Goal: Task Accomplishment & Management: Manage account settings

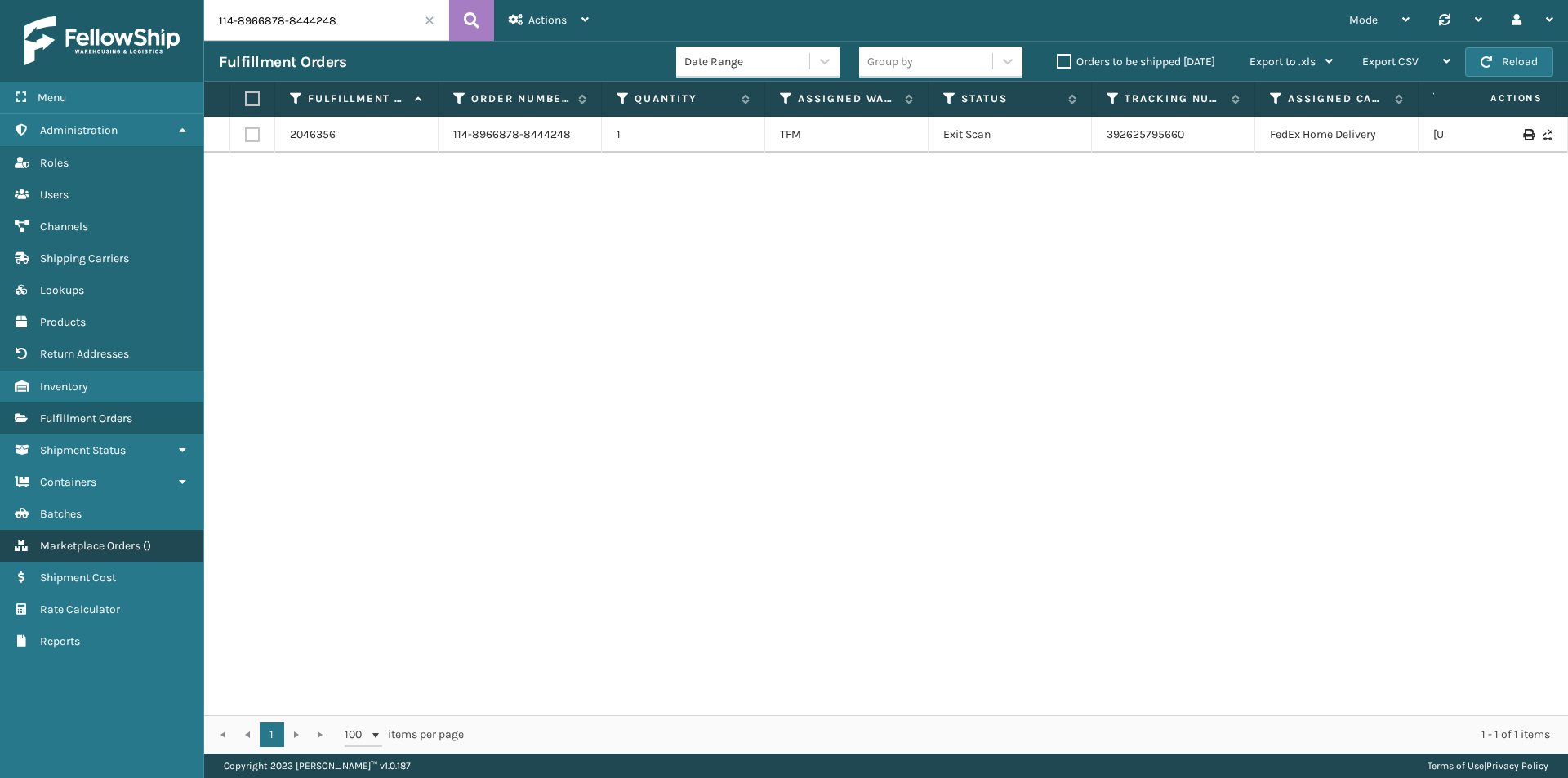
click at [126, 544] on span "Marketplace Orders" at bounding box center [90, 545] width 100 height 14
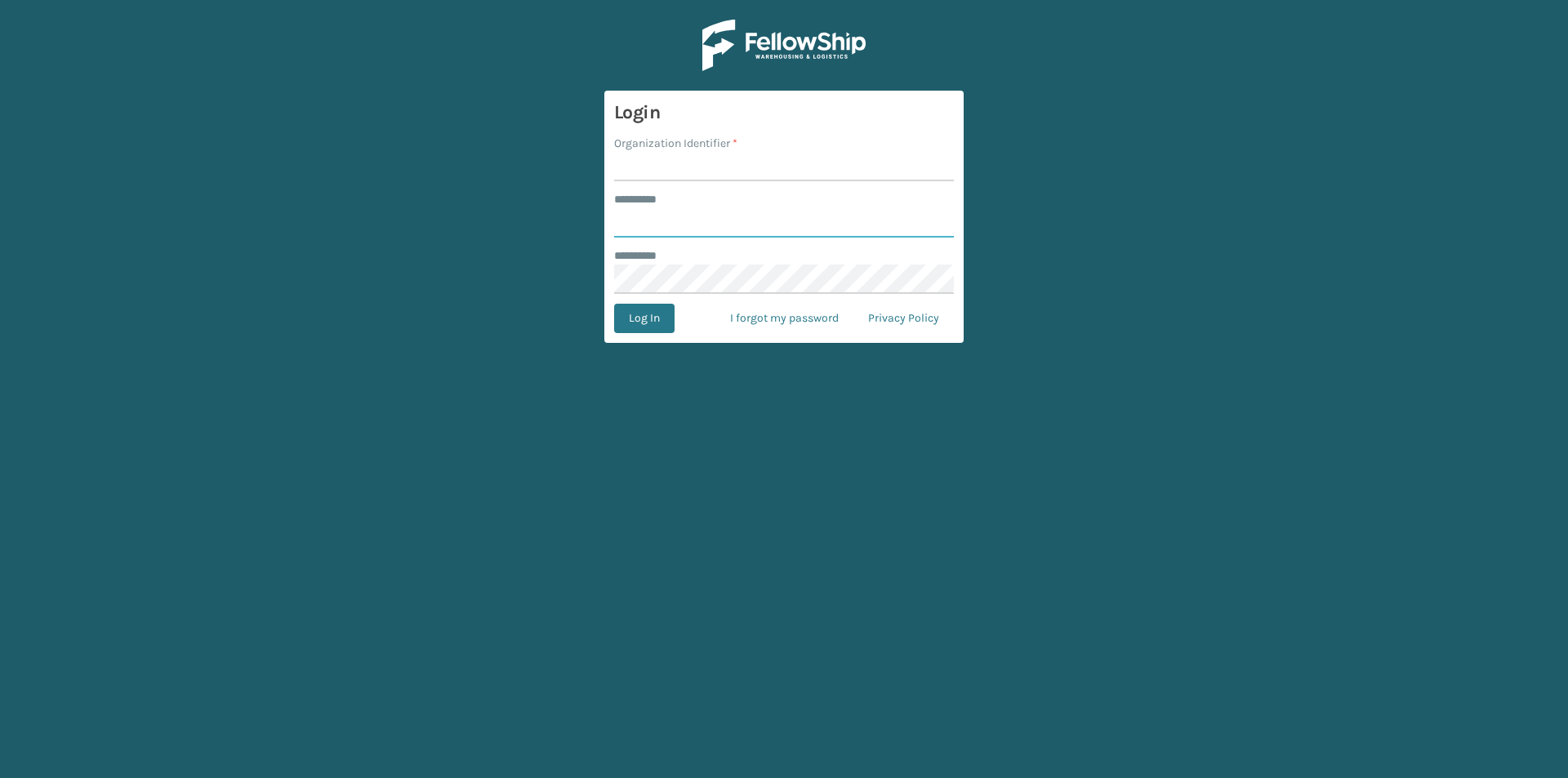
type input "*******"
click at [752, 167] on input "Organization Identifier *" at bounding box center [784, 166] width 340 height 29
type input "Plush"
click at [645, 324] on button "Log In" at bounding box center [644, 319] width 61 height 29
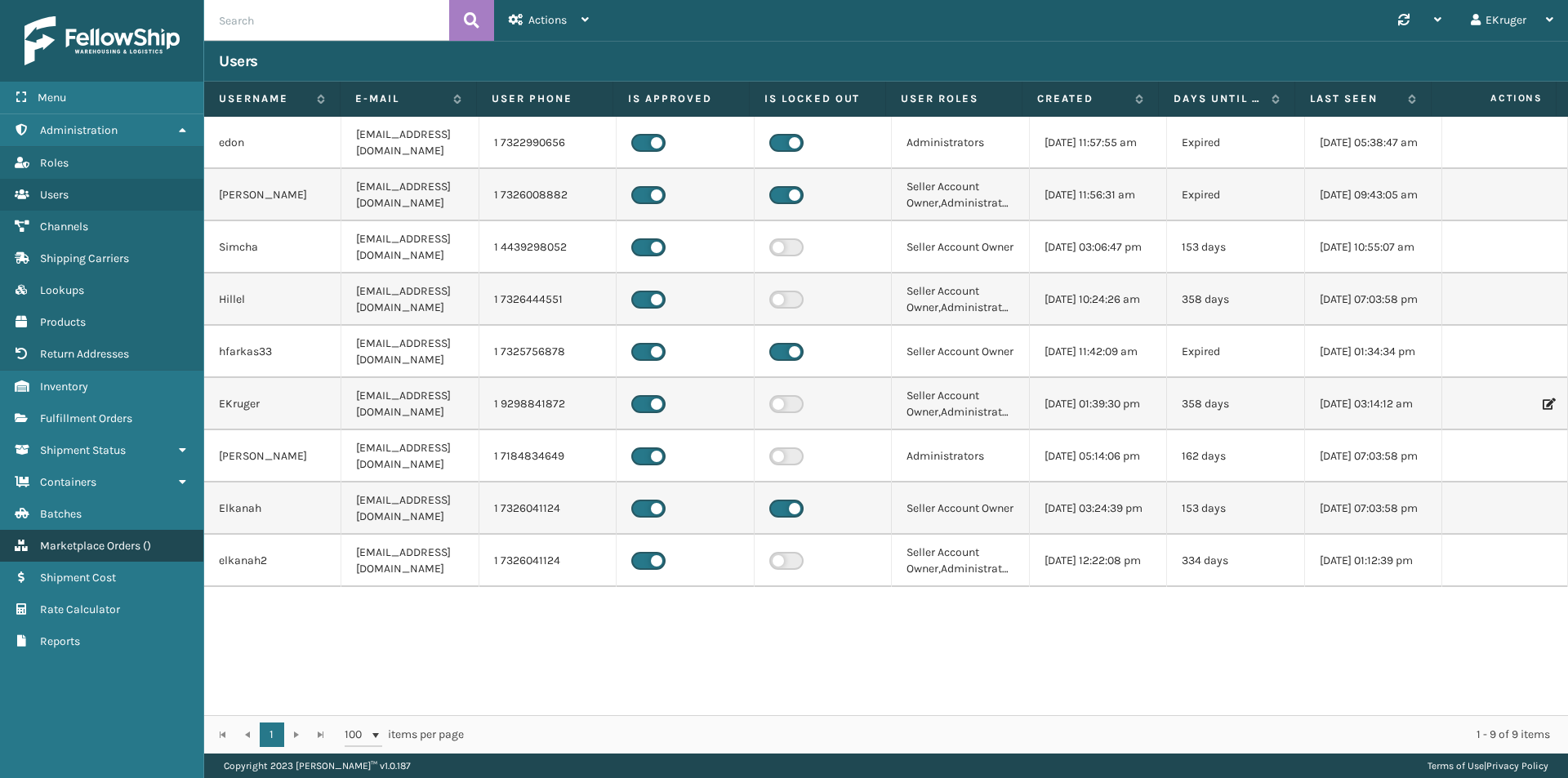
click at [119, 540] on span "Marketplace Orders" at bounding box center [90, 545] width 100 height 14
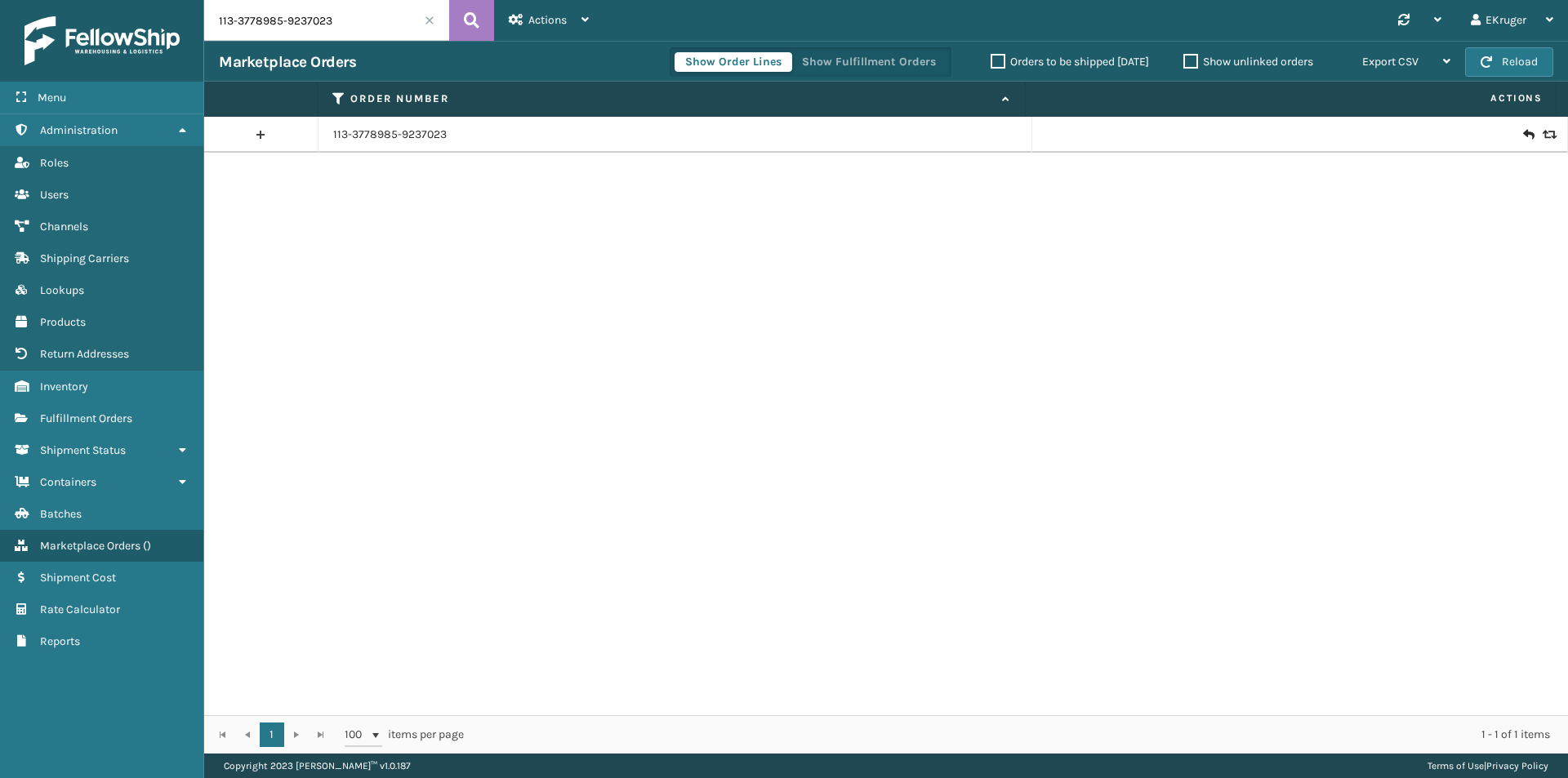
drag, startPoint x: 336, startPoint y: 20, endPoint x: 139, endPoint y: 39, distance: 197.9
click at [141, 0] on div "Menu Administration Roles Users Channels Shipping Carriers Lookups Products Ret…" at bounding box center [784, 0] width 1568 height 0
type input "v"
paste input "114-1189821-5641039"
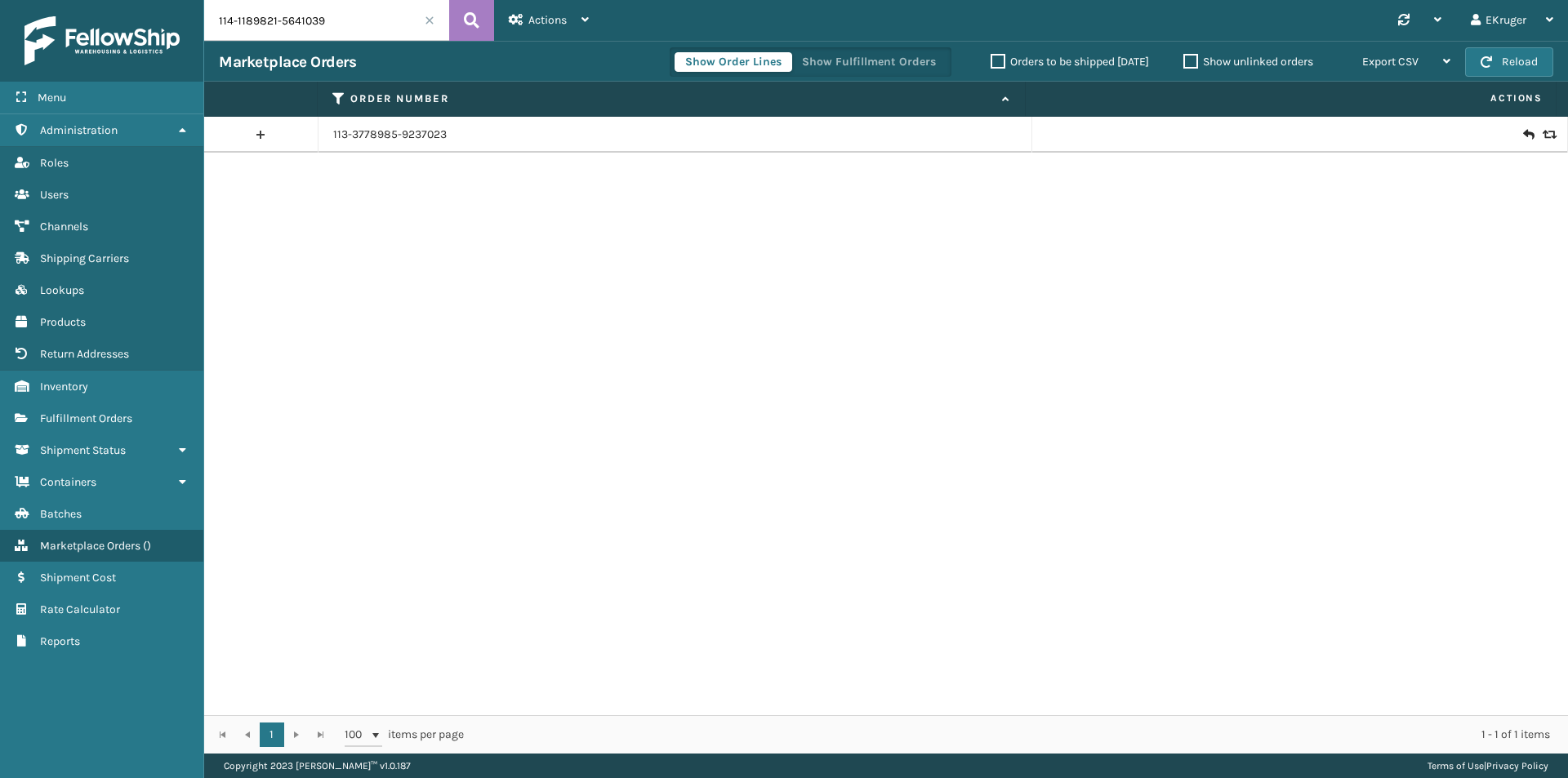
type input "114-1189821-5641039"
click at [1542, 130] on icon at bounding box center [1547, 135] width 10 height 12
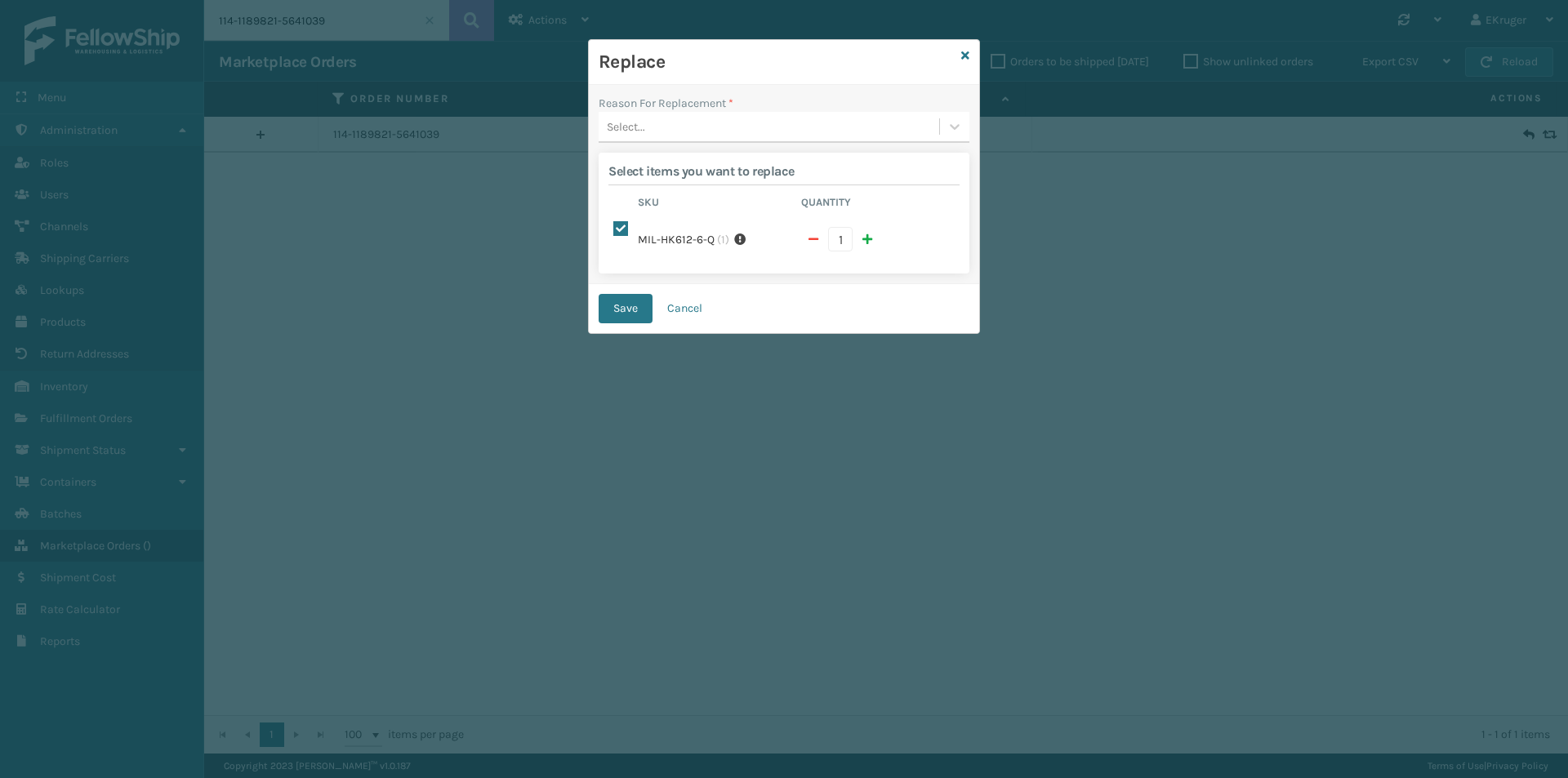
click at [655, 130] on div "Select..." at bounding box center [768, 127] width 341 height 27
click at [661, 194] on div "Lost in transit" at bounding box center [784, 198] width 371 height 30
click at [633, 306] on button "Save" at bounding box center [625, 309] width 54 height 29
